Goal: Information Seeking & Learning: Learn about a topic

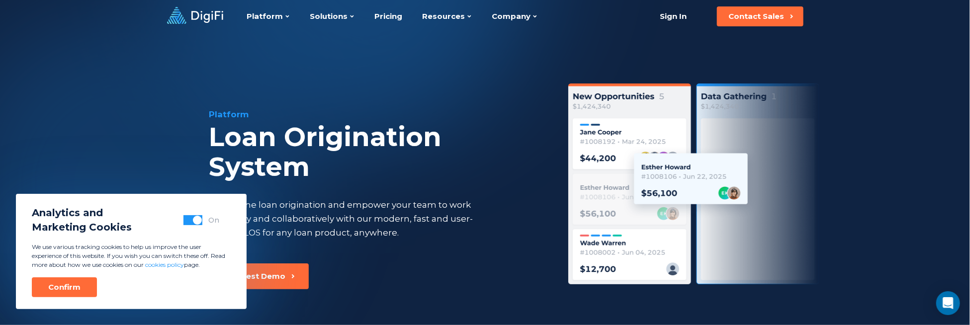
click at [437, 299] on div "Platform Loan Origination System Streamline loan origination and empower your t…" at bounding box center [485, 205] width 679 height 345
click at [66, 283] on div "Confirm" at bounding box center [64, 288] width 32 height 10
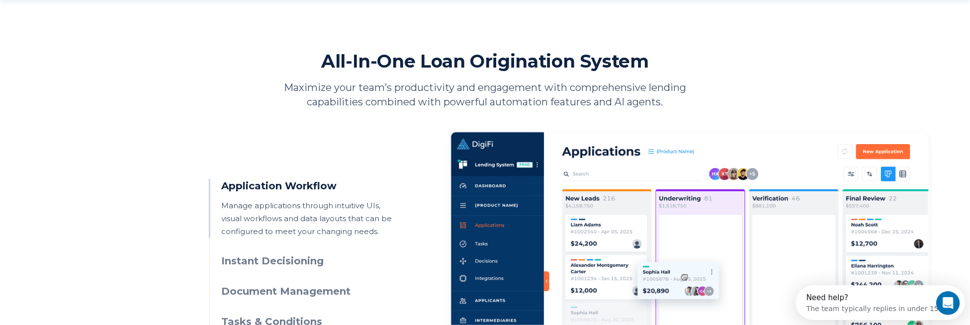
scroll to position [448, 0]
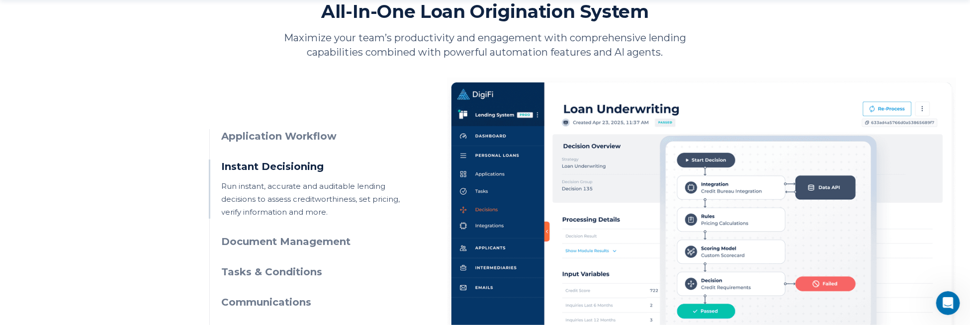
click at [269, 137] on h3 "Application Workflow" at bounding box center [312, 136] width 181 height 14
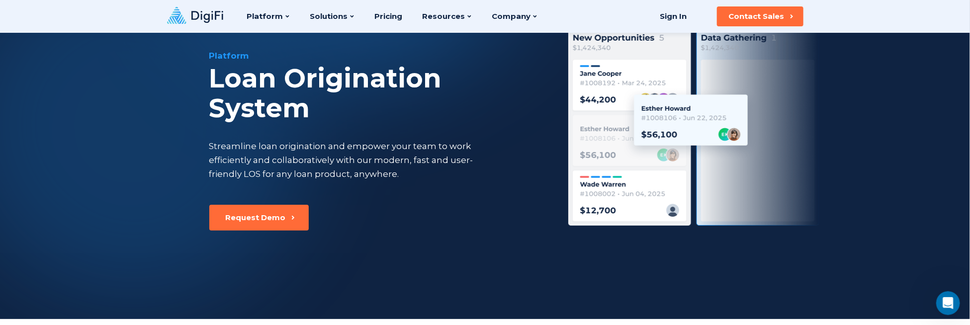
scroll to position [0, 0]
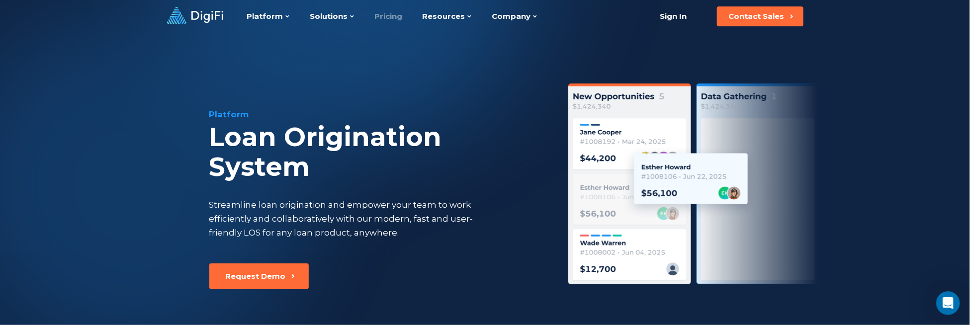
click at [390, 14] on link "Pricing" at bounding box center [389, 16] width 28 height 33
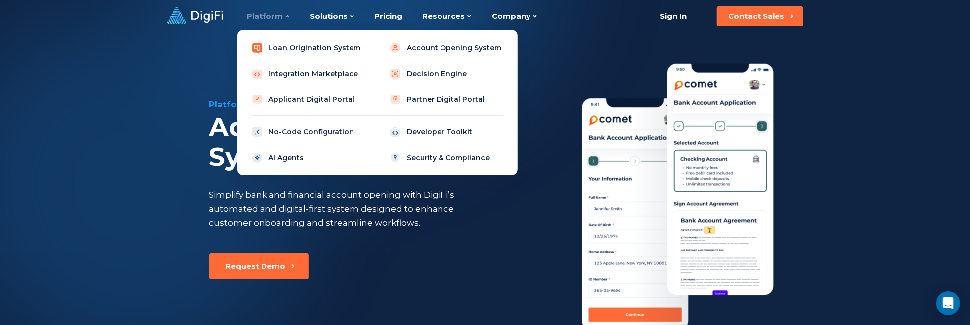
click at [278, 44] on link "Loan Origination System" at bounding box center [308, 48] width 126 height 20
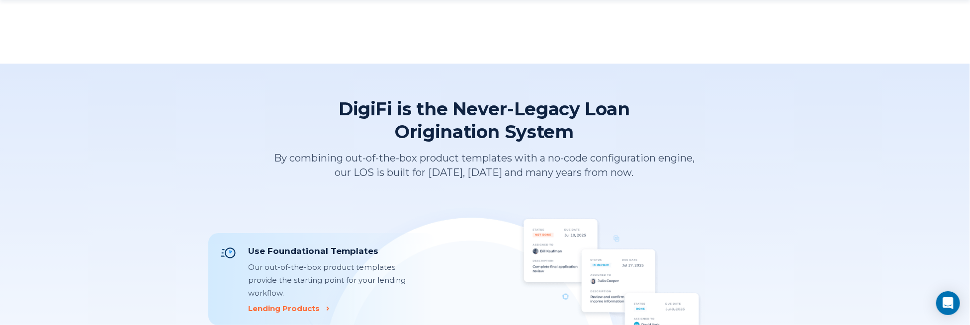
scroll to position [895, 0]
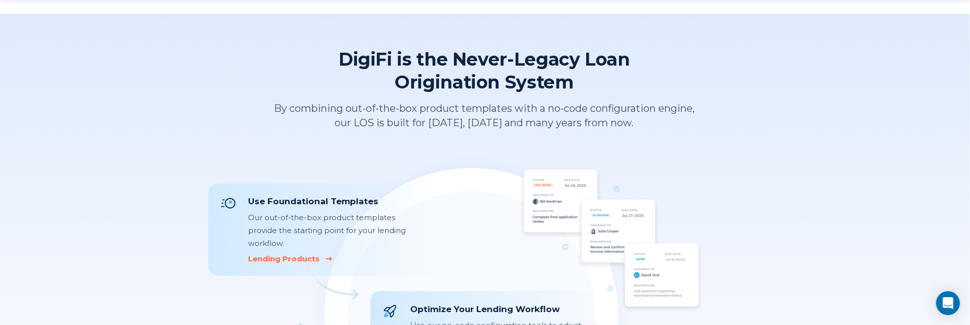
click at [285, 254] on div "Lending Products" at bounding box center [284, 259] width 72 height 10
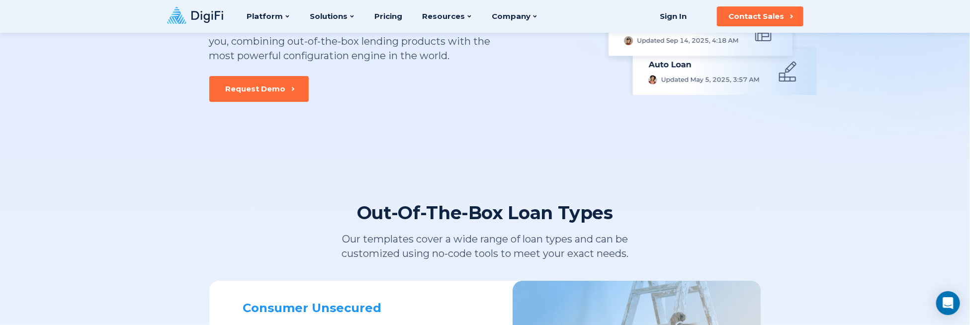
scroll to position [50, 0]
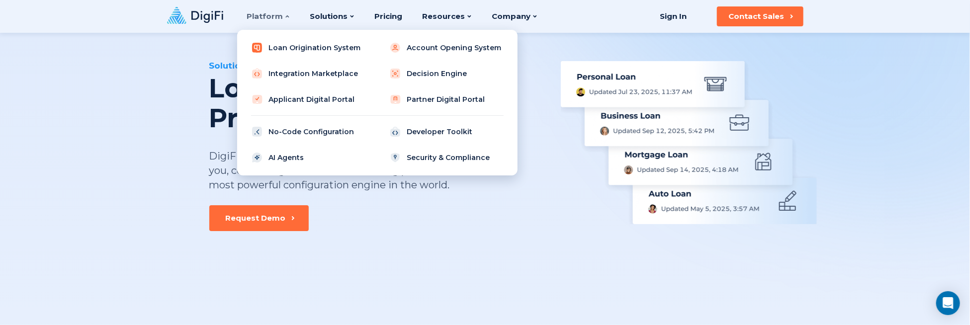
click at [297, 38] on link "Loan Origination System" at bounding box center [308, 48] width 126 height 20
